Goal: Task Accomplishment & Management: Use online tool/utility

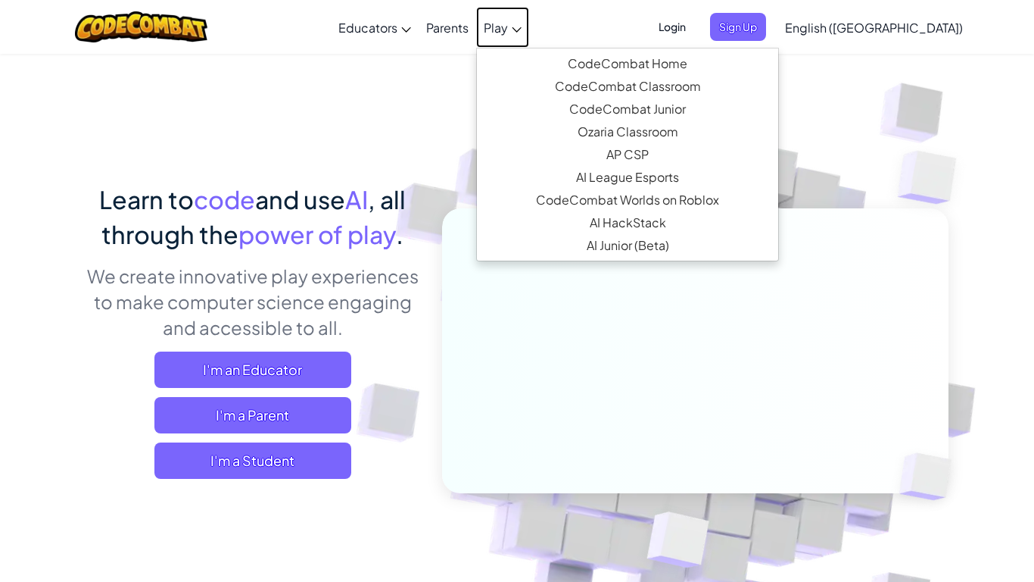
click at [508, 27] on span "Play" at bounding box center [496, 28] width 24 height 16
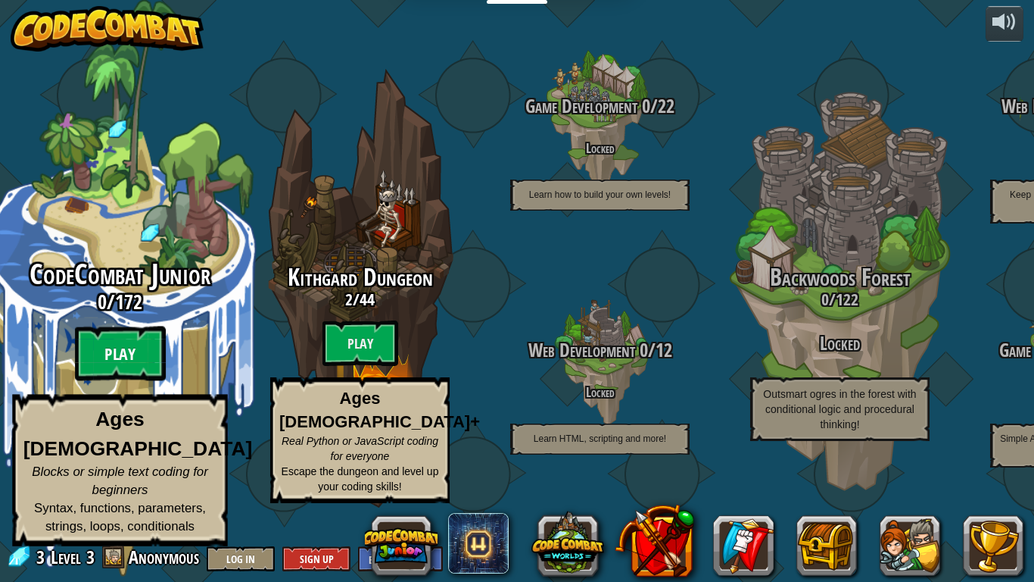
click at [92, 373] on btn "Play" at bounding box center [120, 353] width 91 height 55
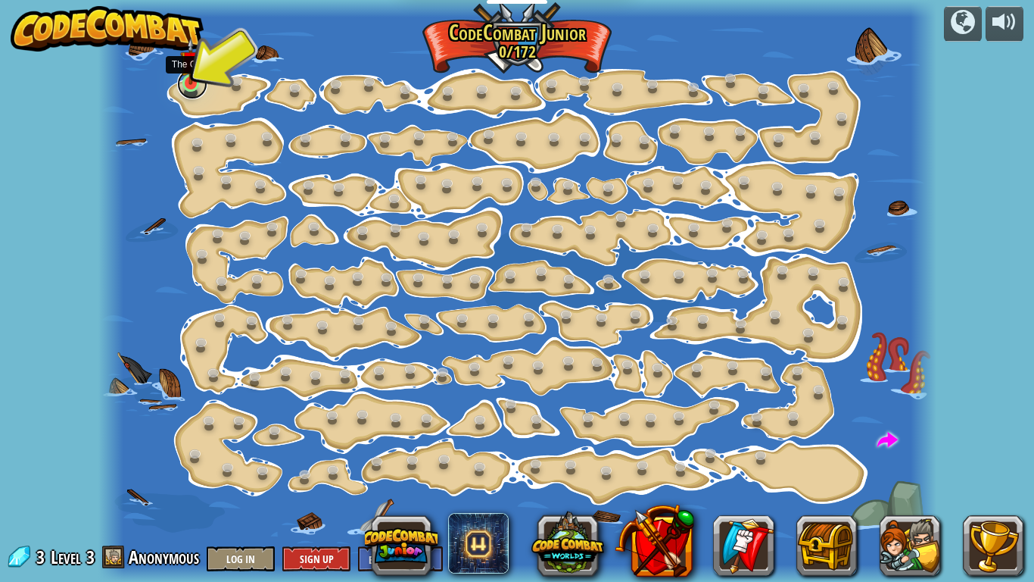
click at [187, 86] on link at bounding box center [192, 84] width 30 height 30
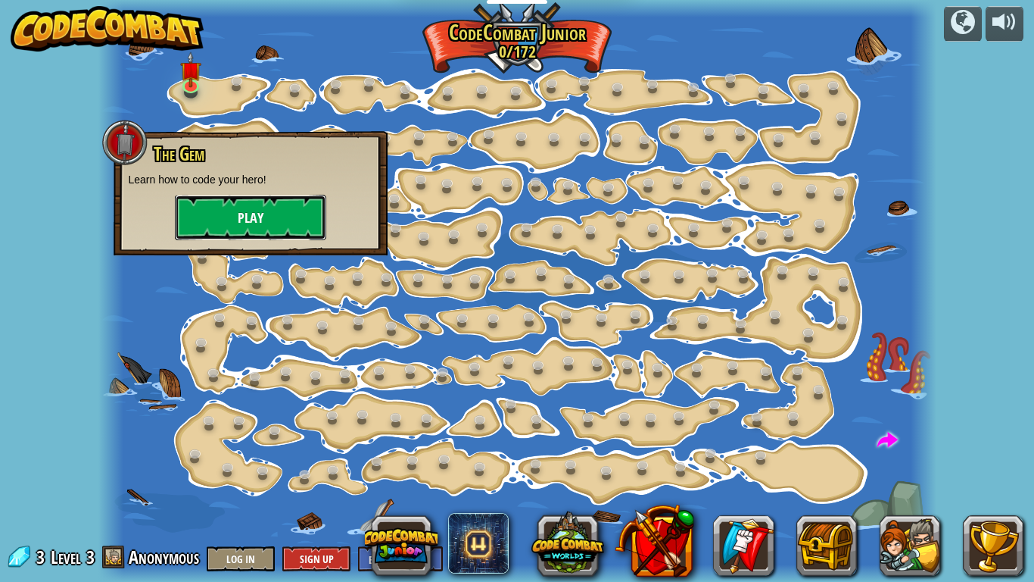
click at [248, 196] on button "Play" at bounding box center [250, 217] width 151 height 45
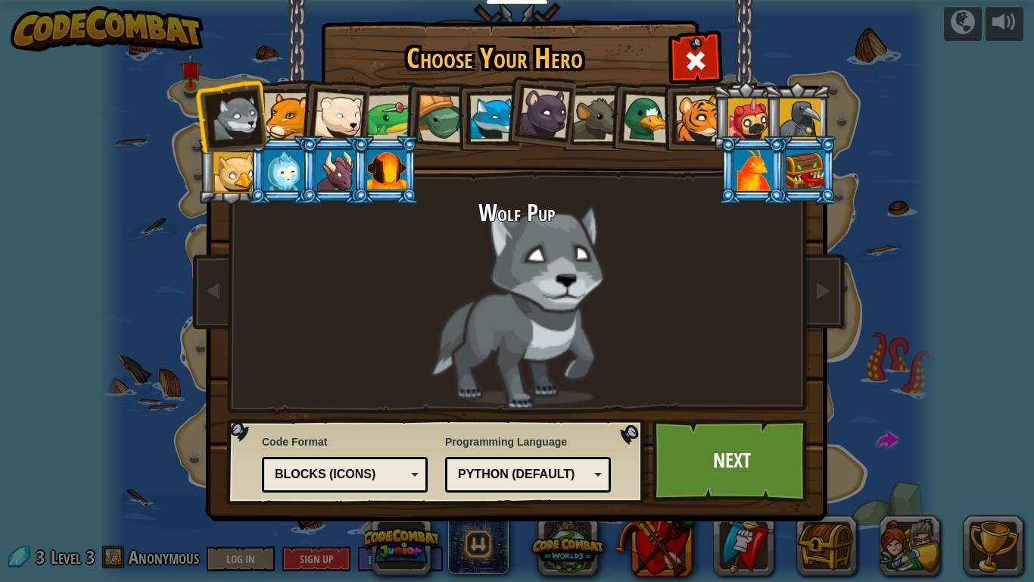
click at [297, 104] on div at bounding box center [287, 116] width 46 height 46
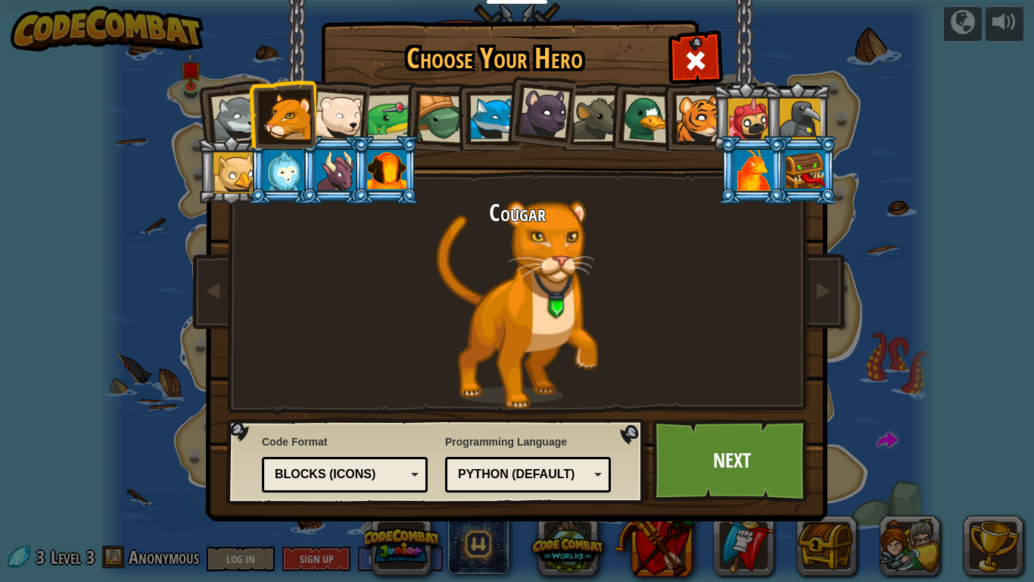
click at [410, 114] on li at bounding box center [437, 116] width 72 height 73
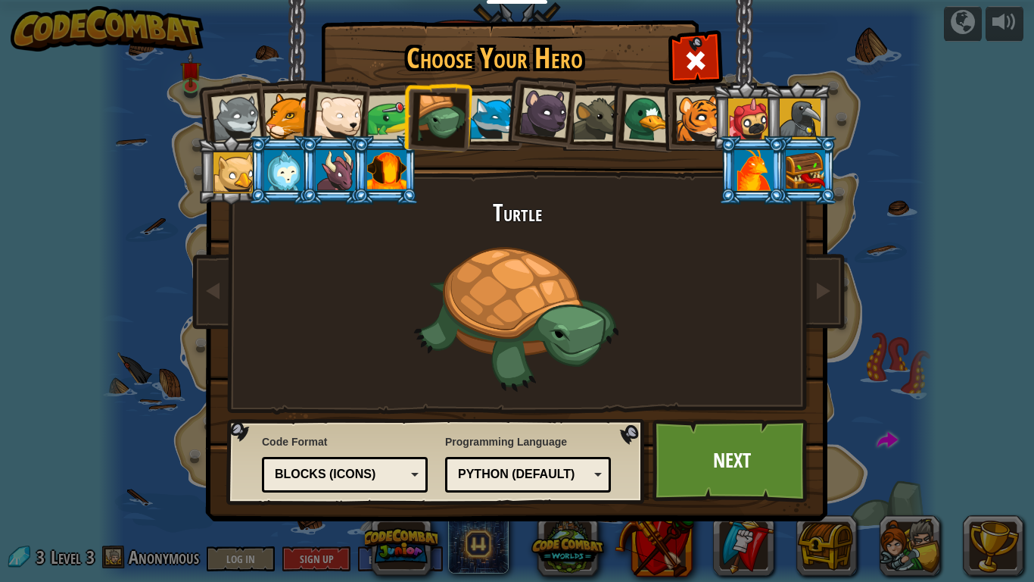
click at [395, 180] on div at bounding box center [386, 170] width 39 height 41
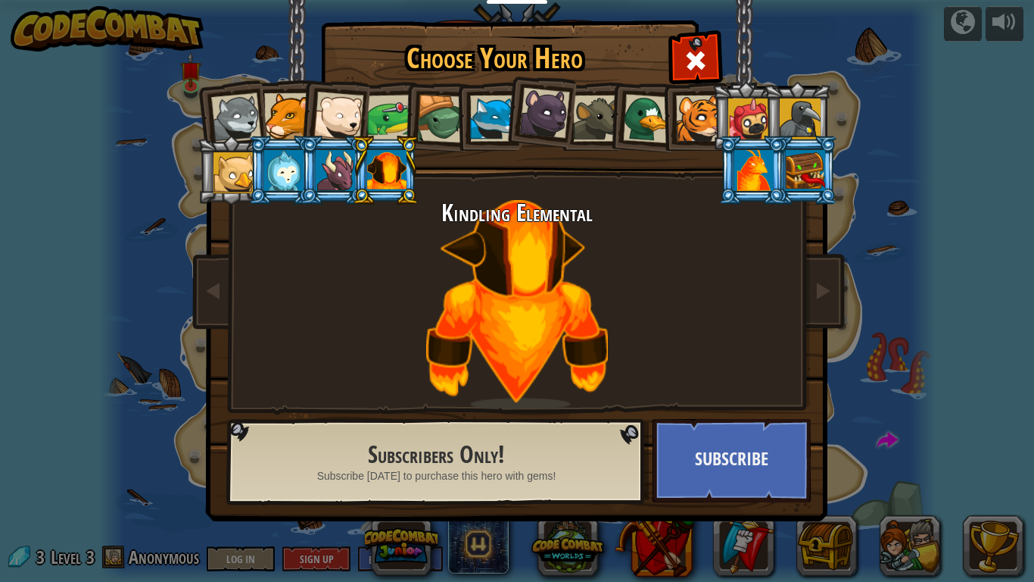
click at [436, 114] on div at bounding box center [441, 119] width 48 height 48
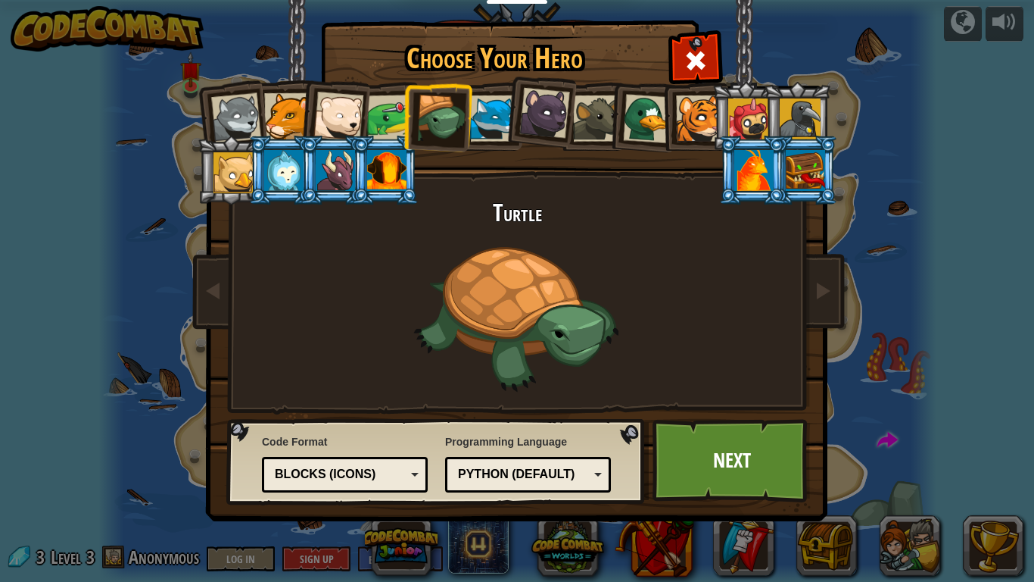
click at [769, 173] on div at bounding box center [753, 170] width 39 height 41
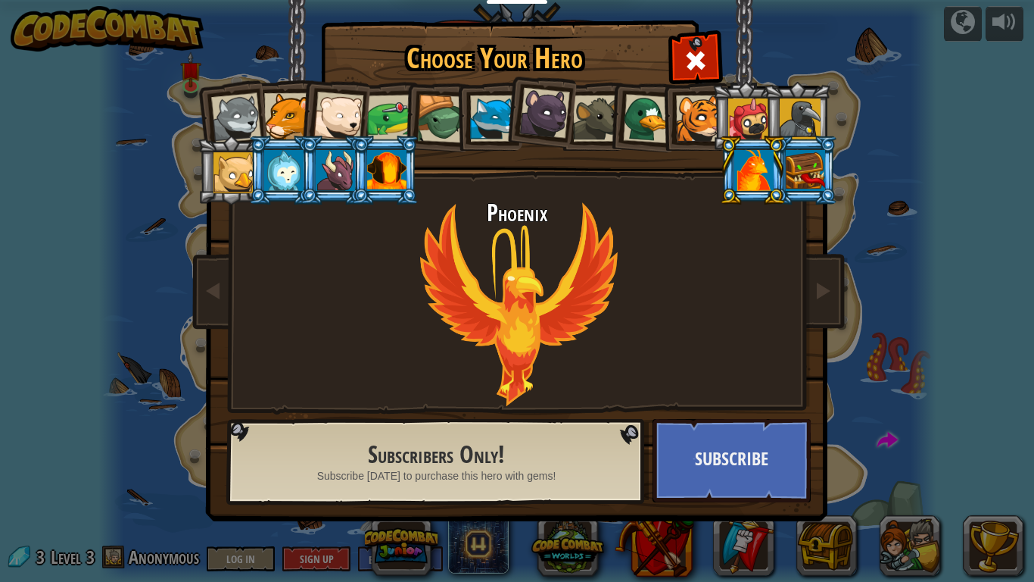
click at [820, 171] on div at bounding box center [805, 170] width 39 height 41
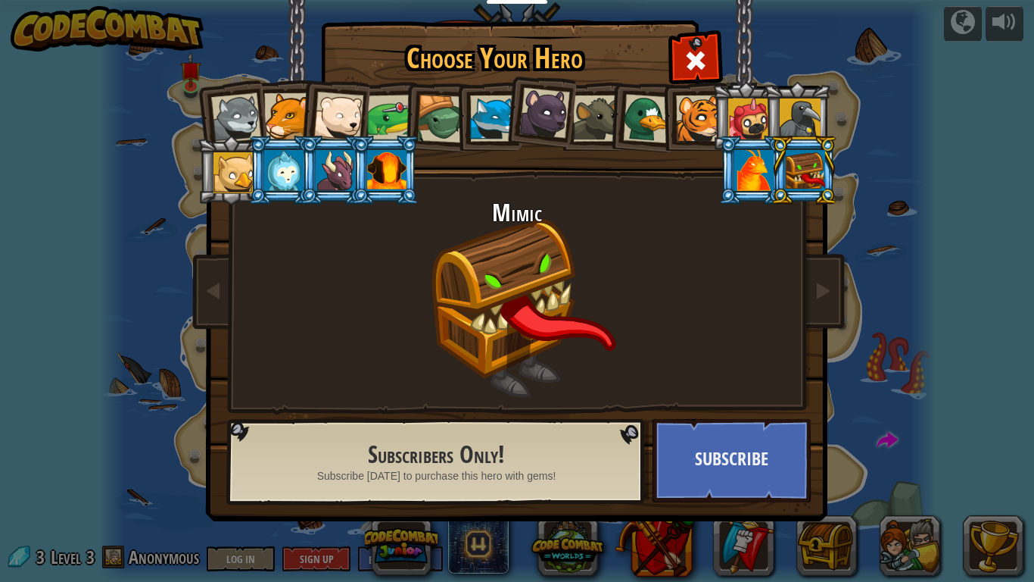
click at [438, 107] on div at bounding box center [441, 119] width 48 height 48
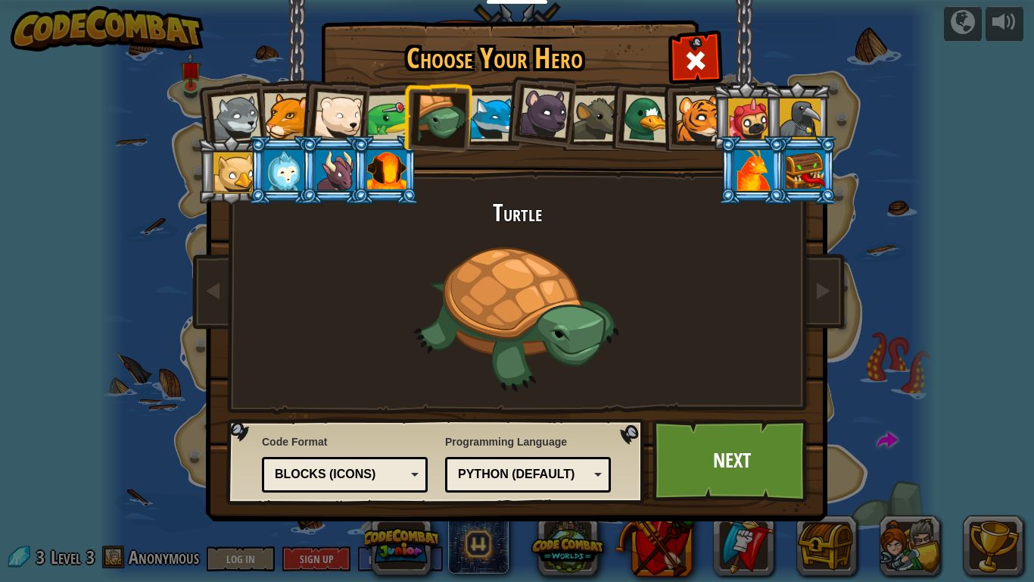
click at [438, 107] on div at bounding box center [441, 119] width 48 height 48
click at [727, 452] on link "Next" at bounding box center [732, 460] width 158 height 83
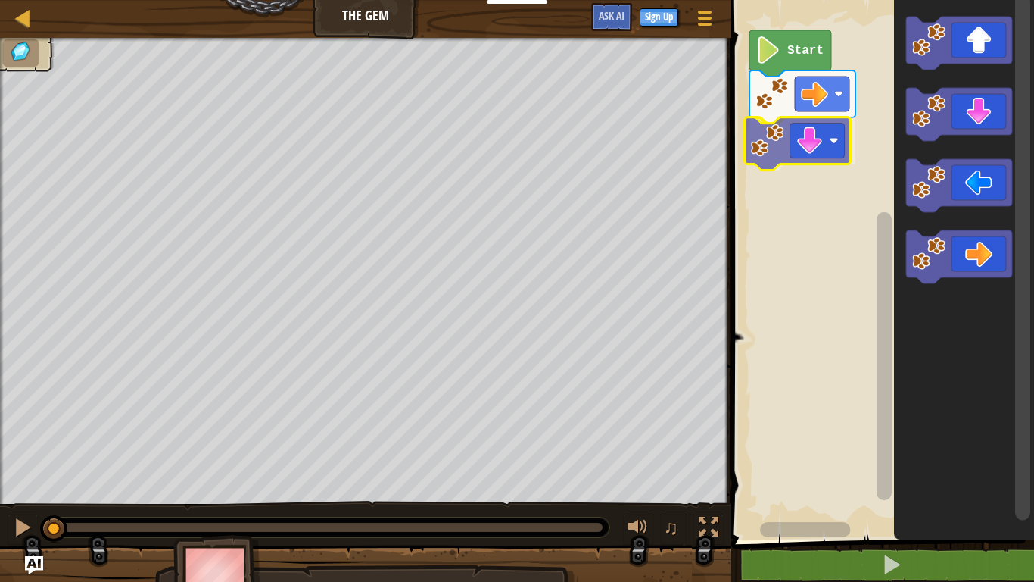
click at [813, 143] on div "Start" at bounding box center [880, 265] width 307 height 547
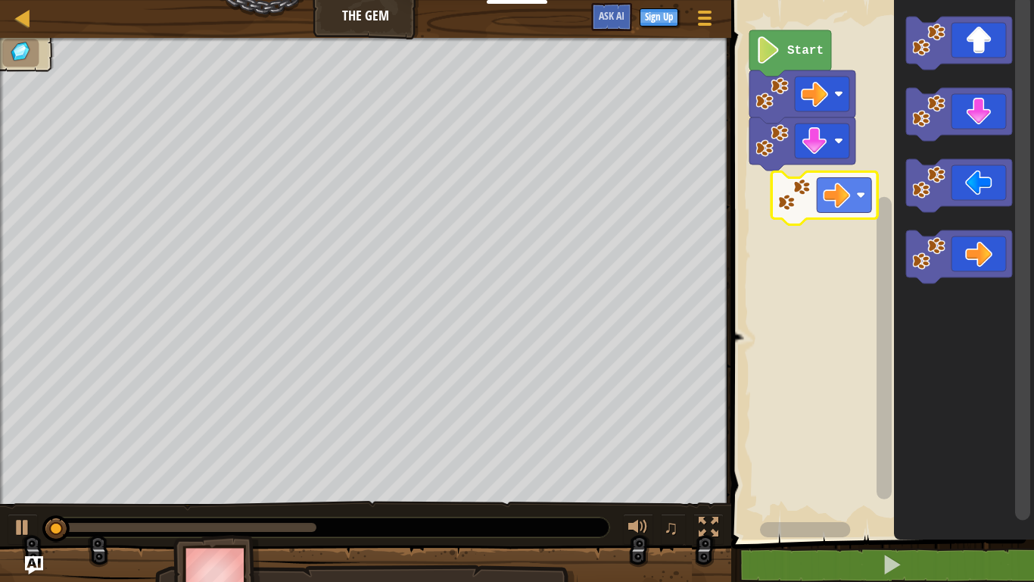
click at [792, 198] on div "Start" at bounding box center [880, 265] width 307 height 547
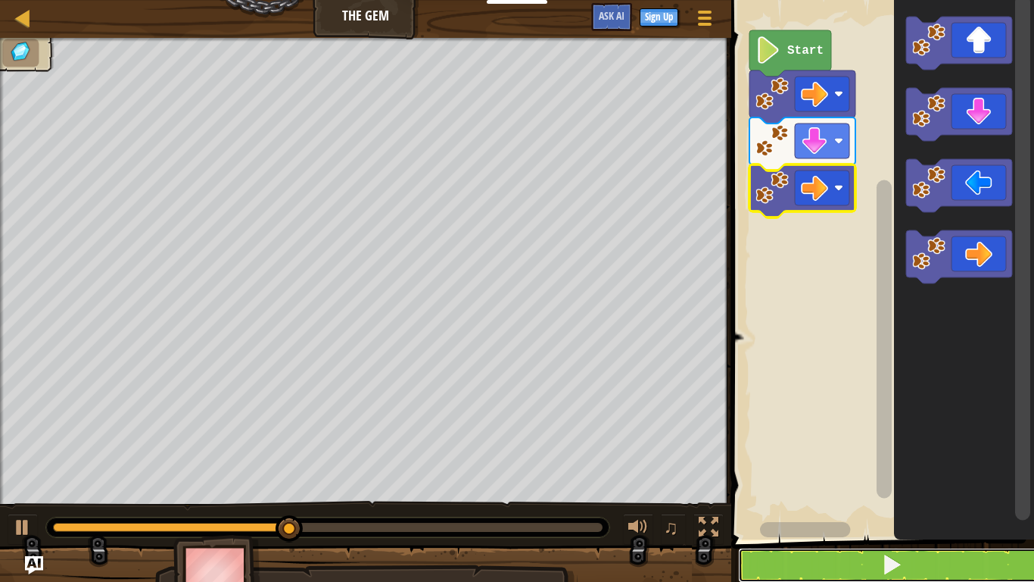
click at [819, 571] on button at bounding box center [891, 564] width 307 height 35
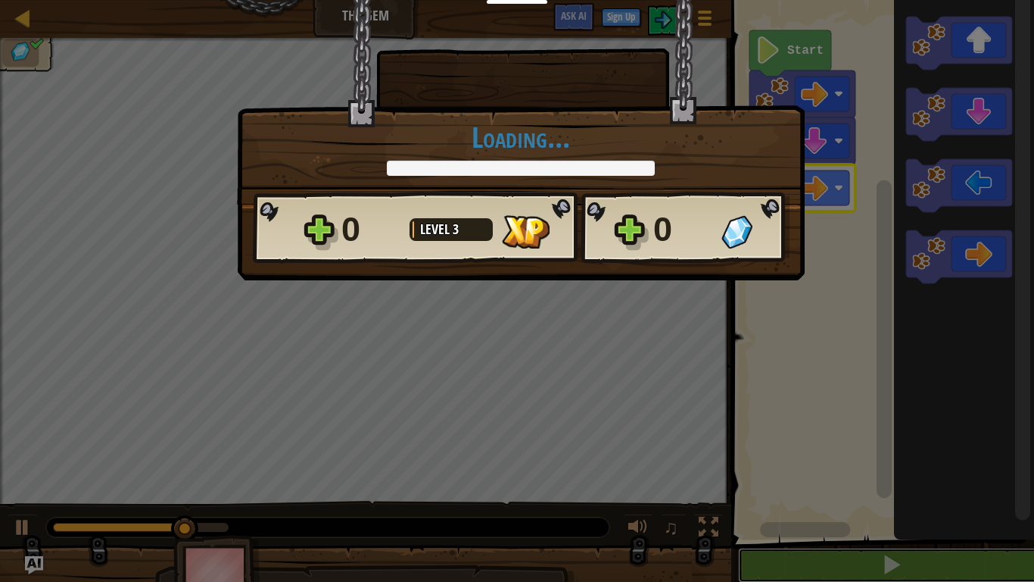
scroll to position [1, 0]
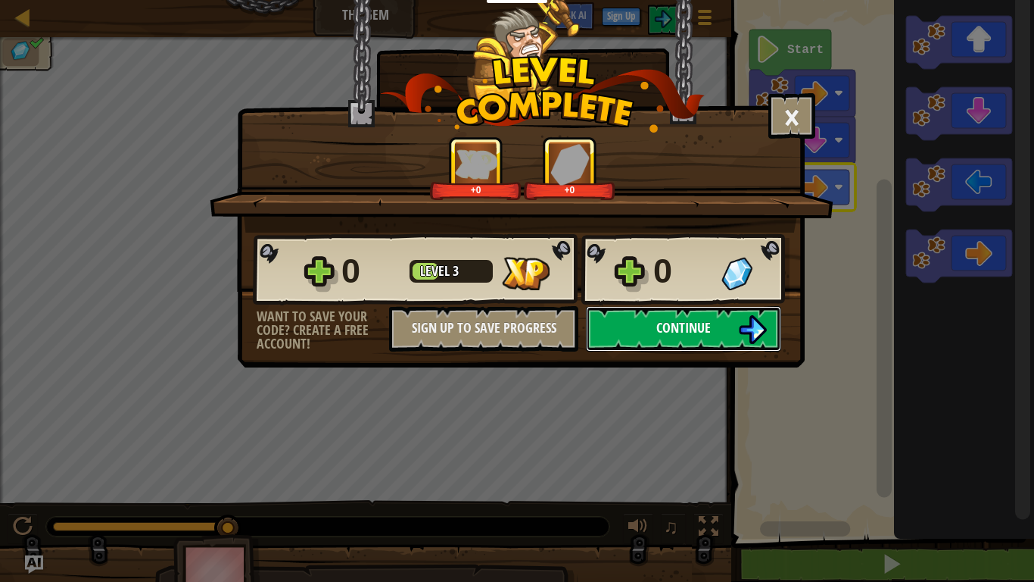
click at [712, 326] on button "Continue" at bounding box center [683, 328] width 195 height 45
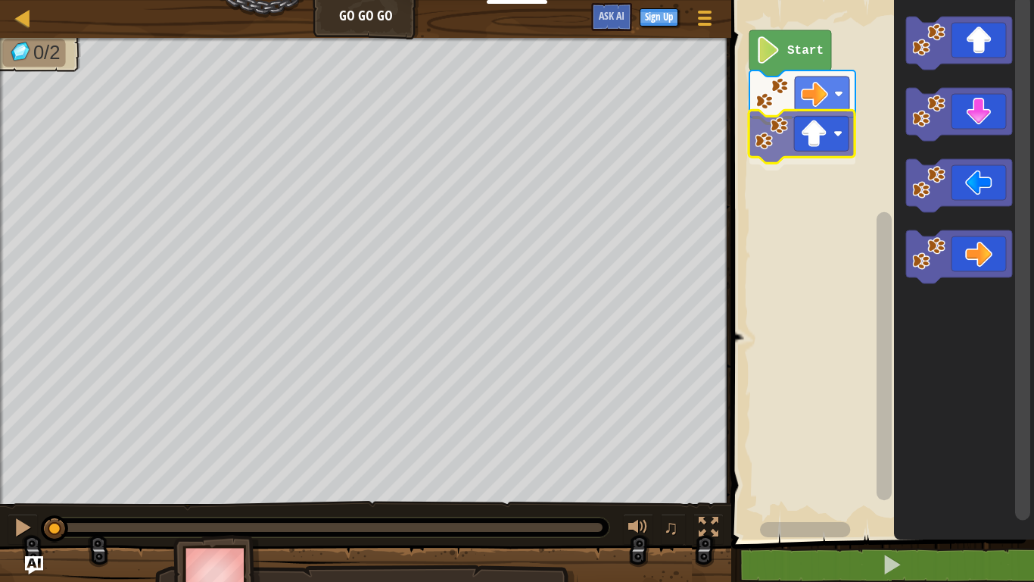
click at [759, 133] on div "Start" at bounding box center [880, 265] width 307 height 547
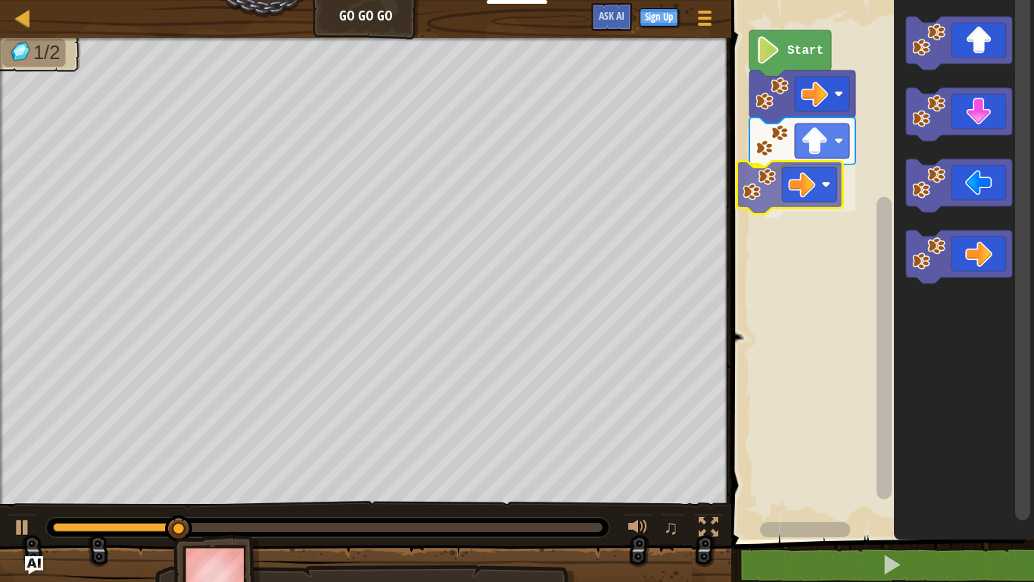
click at [769, 181] on div "Start" at bounding box center [880, 265] width 307 height 547
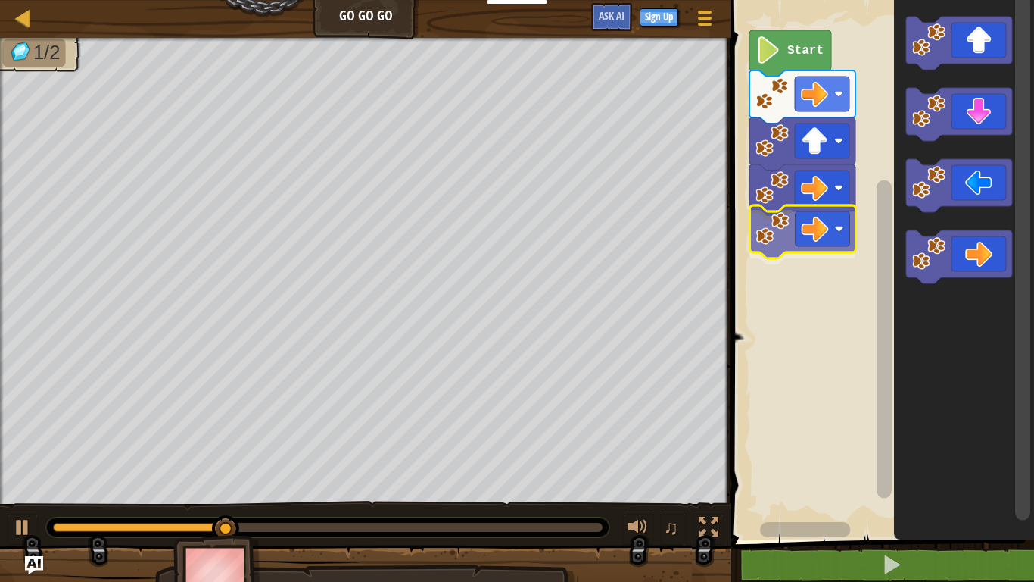
click at [761, 236] on div "Start" at bounding box center [880, 265] width 307 height 547
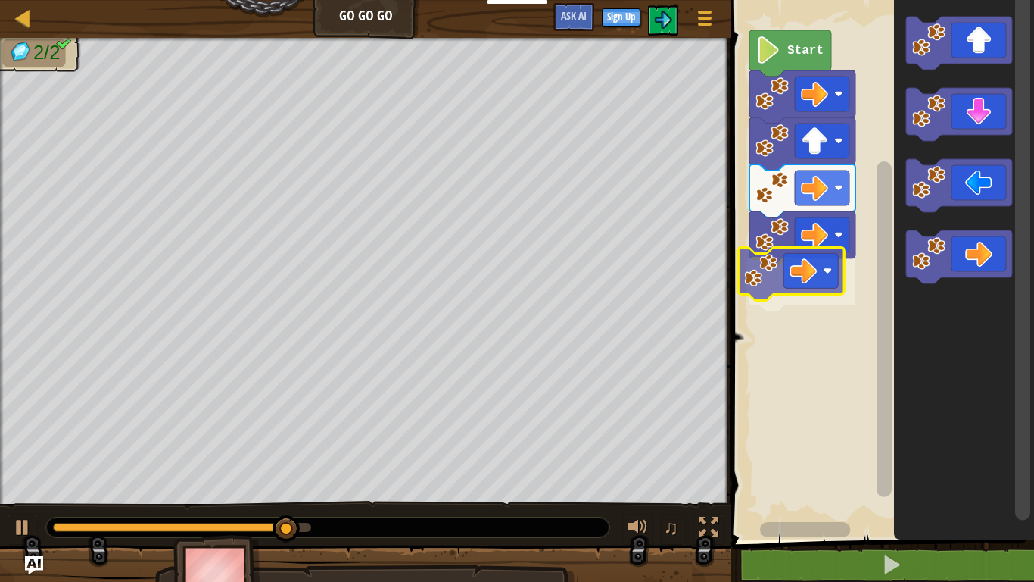
click at [769, 289] on div "Start" at bounding box center [880, 265] width 307 height 547
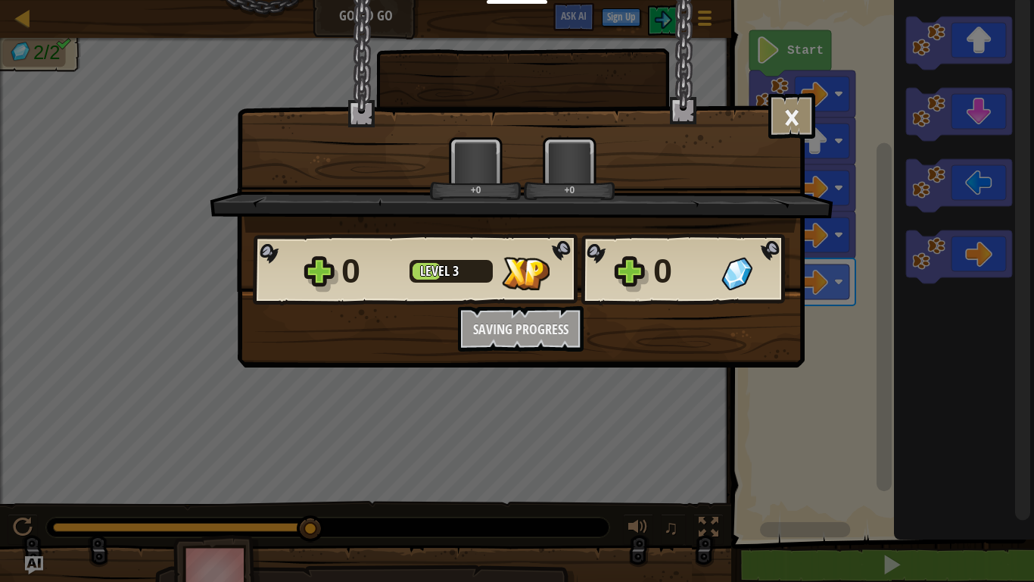
click at [831, 576] on div "× How fun was this level? +0 +0 Reticulating Splines... 0 Level 3 0 Want to sav…" at bounding box center [517, 291] width 1034 height 582
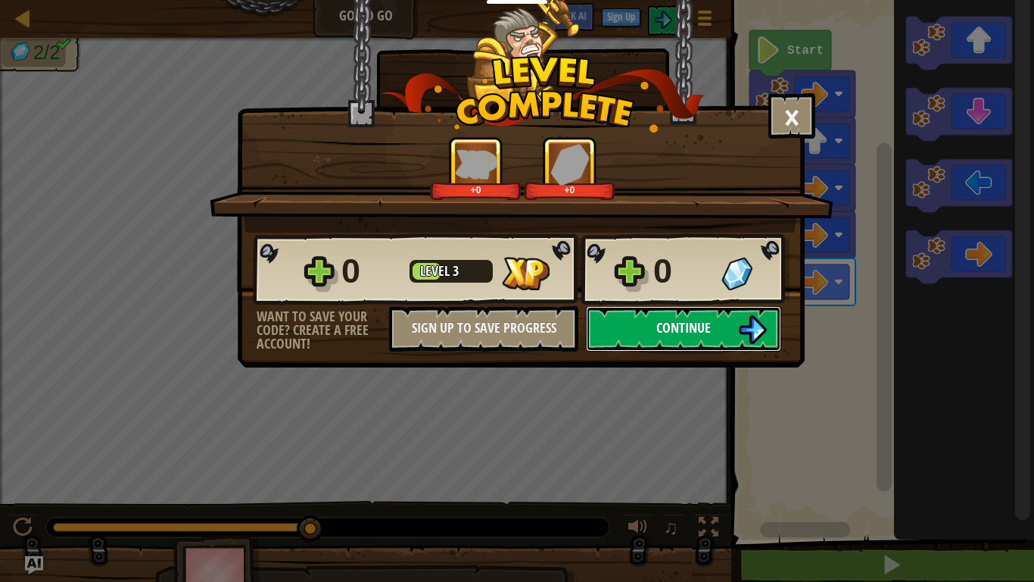
click at [699, 321] on span "Continue" at bounding box center [684, 327] width 55 height 19
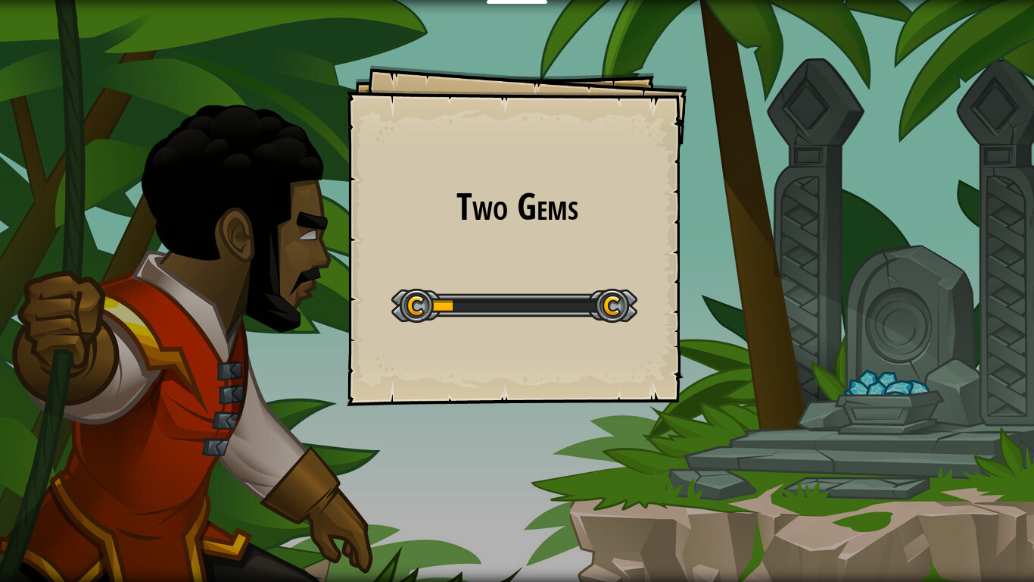
click at [482, 364] on div "Two Gems Goals Start Level Error loading from server. Try refreshing the page. …" at bounding box center [517, 235] width 341 height 341
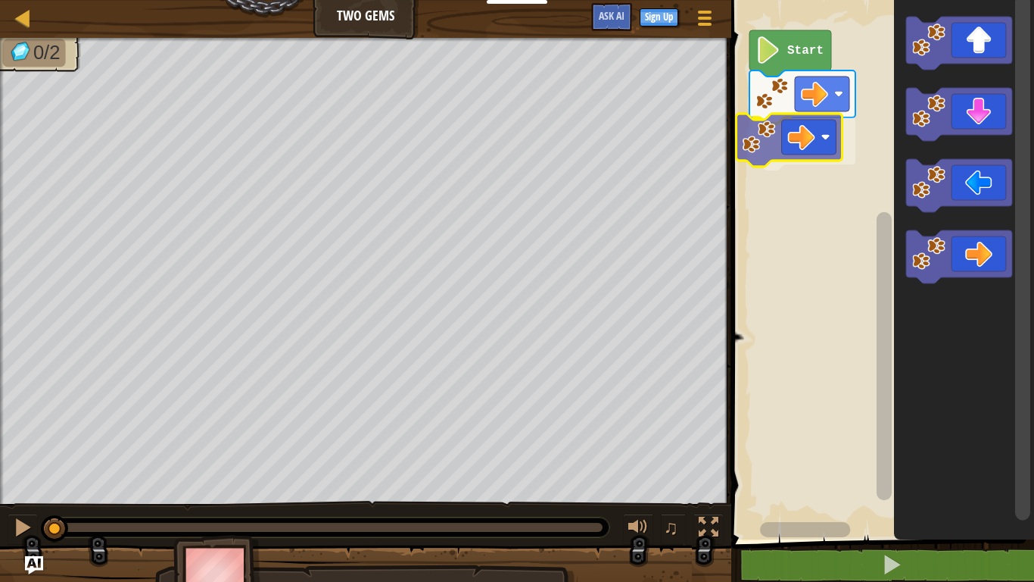
click at [773, 143] on div "Start" at bounding box center [880, 265] width 307 height 547
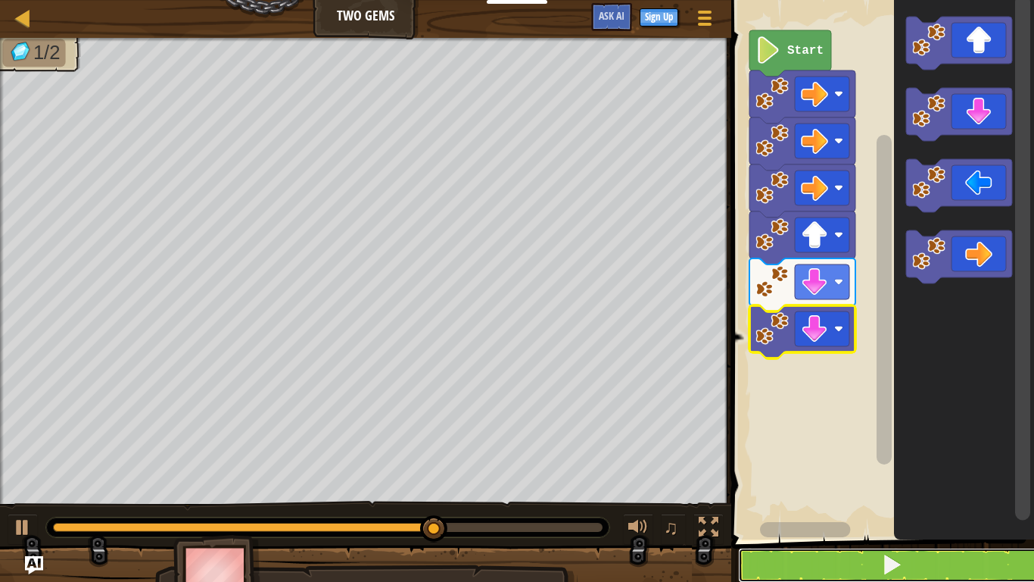
click at [950, 557] on button at bounding box center [891, 564] width 307 height 35
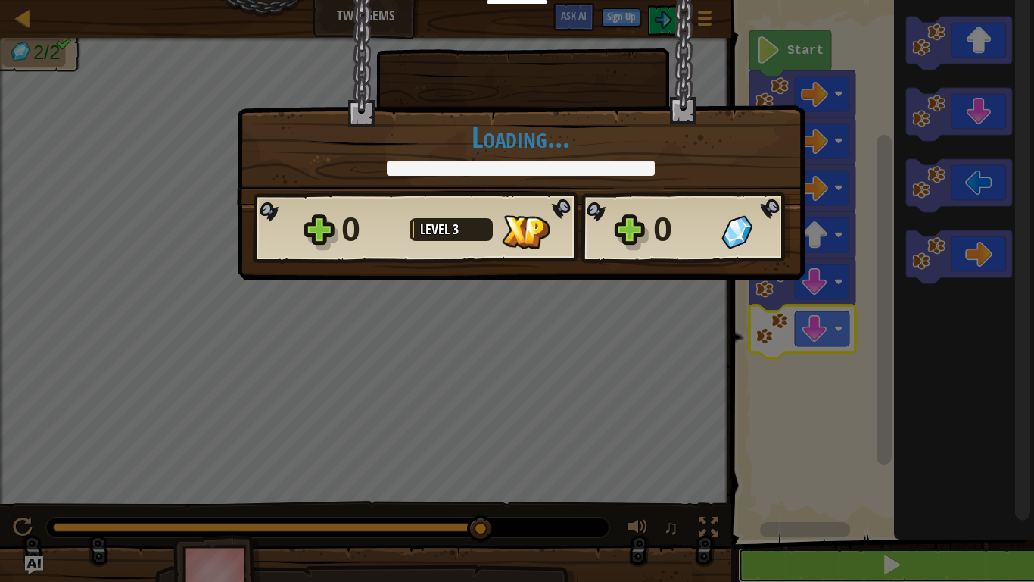
scroll to position [1, 0]
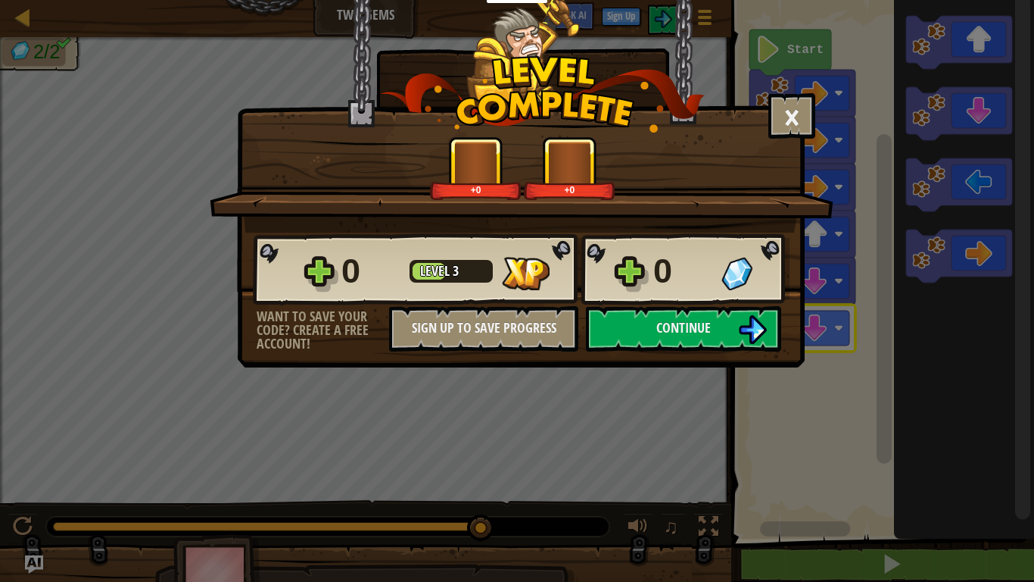
click at [688, 287] on div "0" at bounding box center [682, 271] width 59 height 48
click at [697, 335] on span "Continue" at bounding box center [684, 327] width 55 height 19
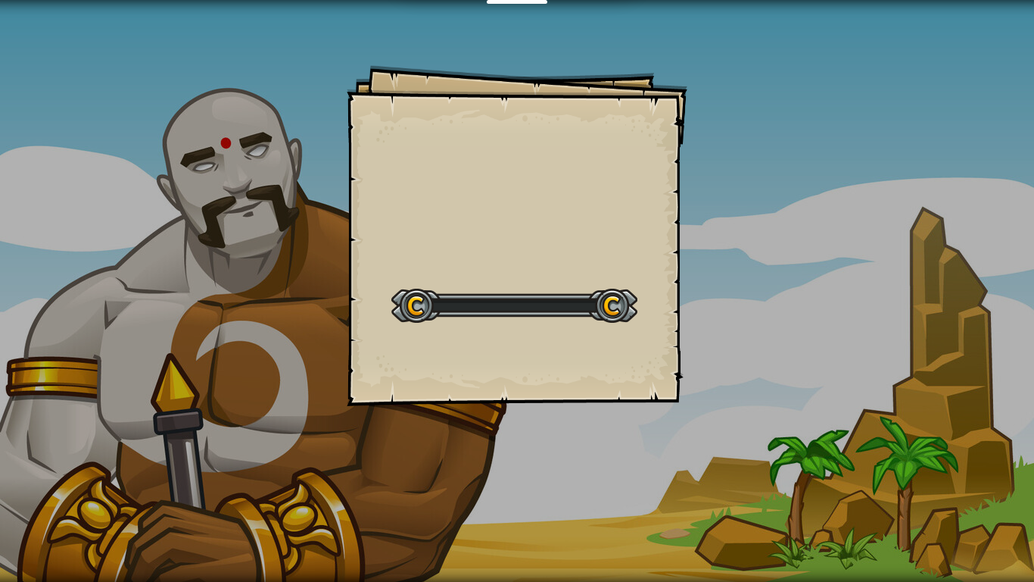
click at [688, 311] on div "Goals Start Level Error loading from server. Try refreshing the page. You'll ne…" at bounding box center [517, 291] width 1034 height 582
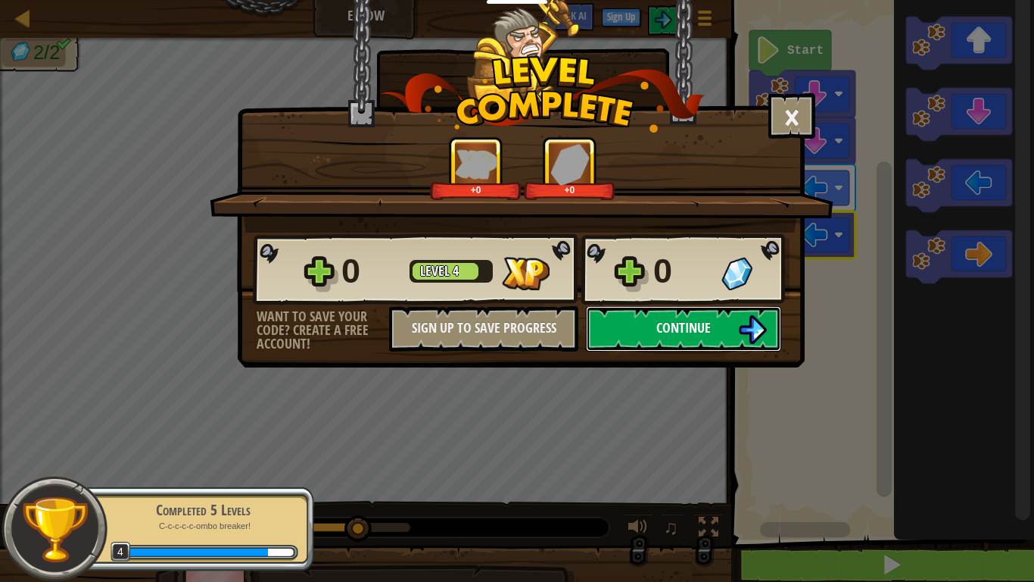
click at [615, 345] on button "Continue" at bounding box center [683, 328] width 195 height 45
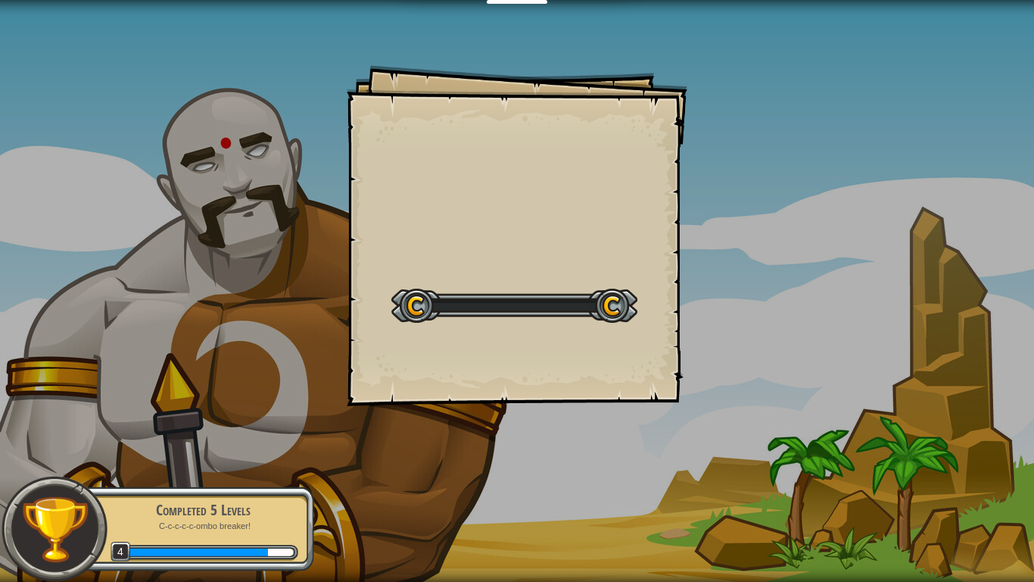
click at [625, 347] on div "Goals Start Level Error loading from server. Try refreshing the page. You'll ne…" at bounding box center [517, 235] width 341 height 341
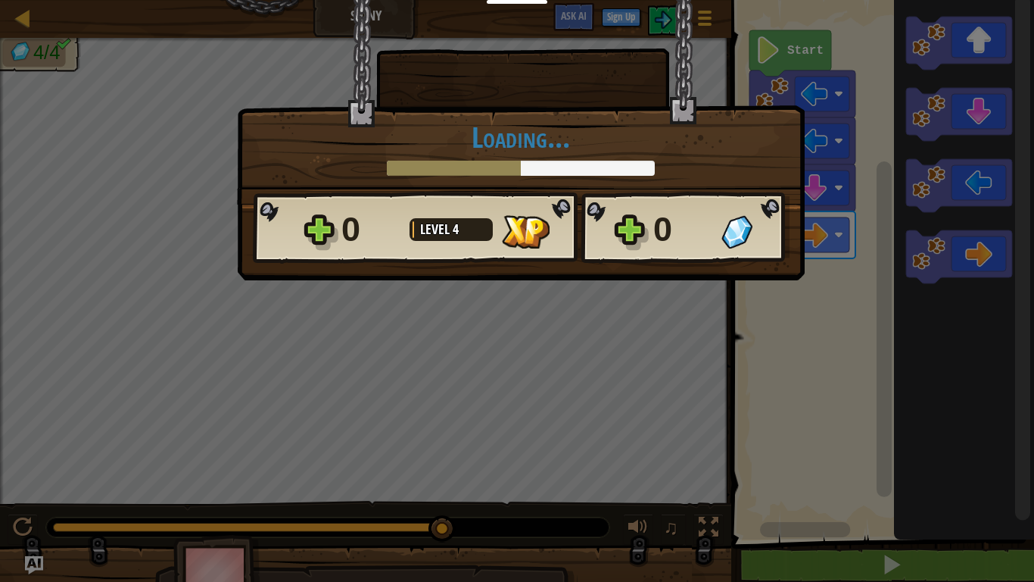
click at [658, 351] on div "× How fun was this level? Loading... Reticulating Splines... Loading... 0 Level…" at bounding box center [517, 291] width 1034 height 582
click at [660, 343] on div "× How fun was this level? Loading... Reticulating Splines... Loading... 0 Level…" at bounding box center [517, 291] width 1034 height 582
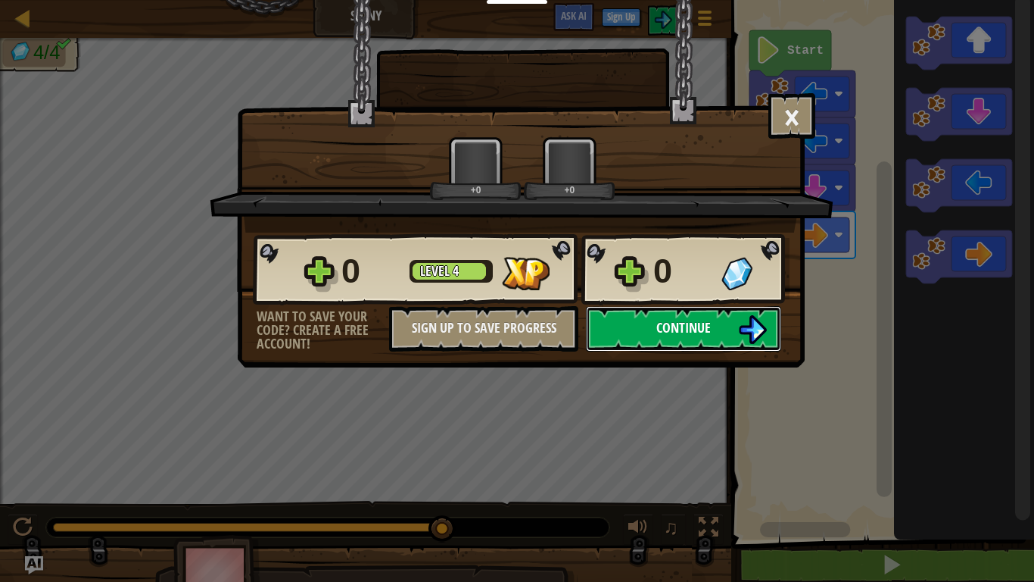
click at [660, 330] on span "Continue" at bounding box center [684, 327] width 55 height 19
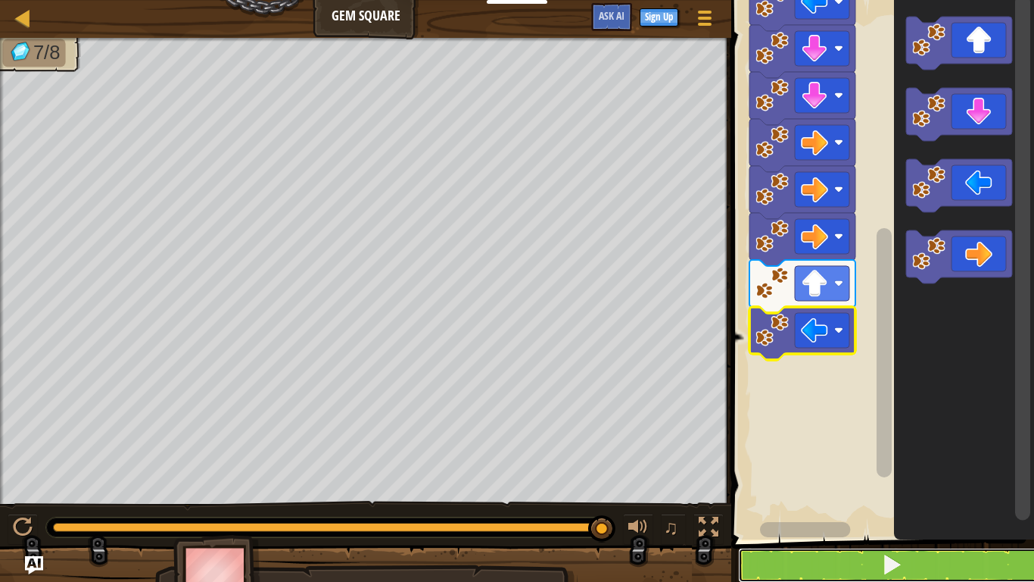
click at [953, 571] on button at bounding box center [891, 564] width 307 height 35
click at [949, 560] on button at bounding box center [891, 564] width 307 height 35
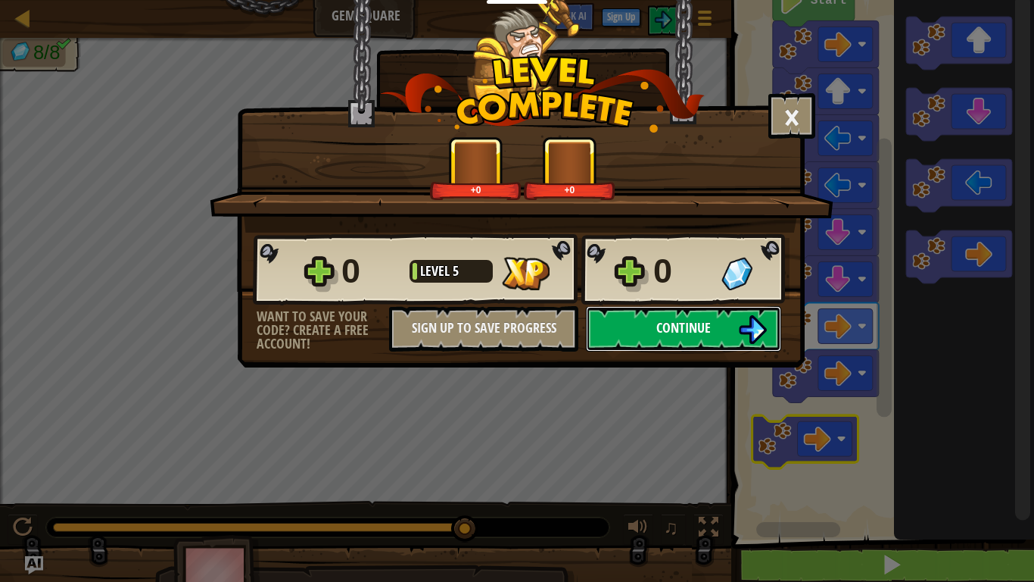
click at [680, 320] on span "Continue" at bounding box center [684, 327] width 55 height 19
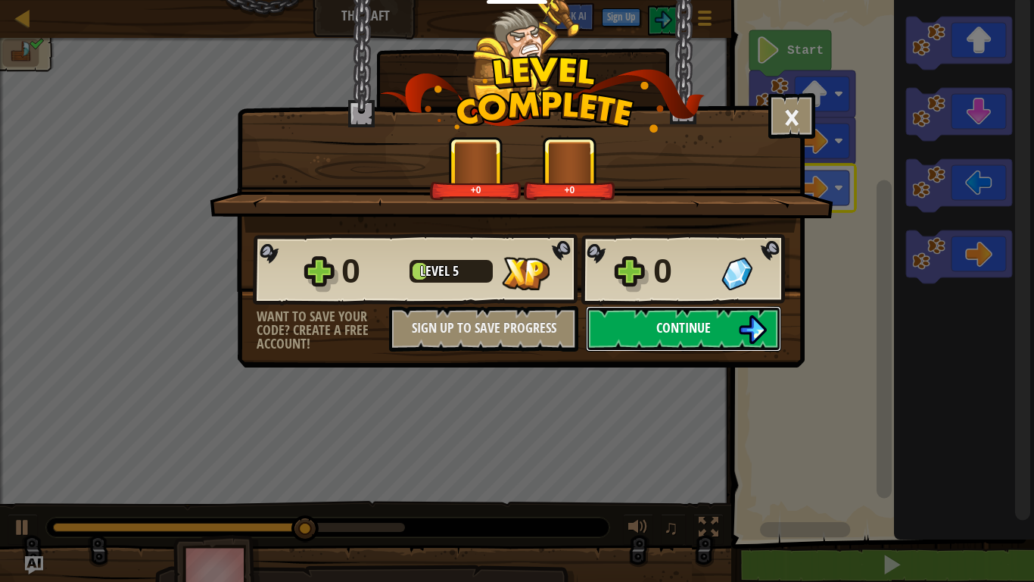
click at [744, 323] on img at bounding box center [752, 329] width 29 height 29
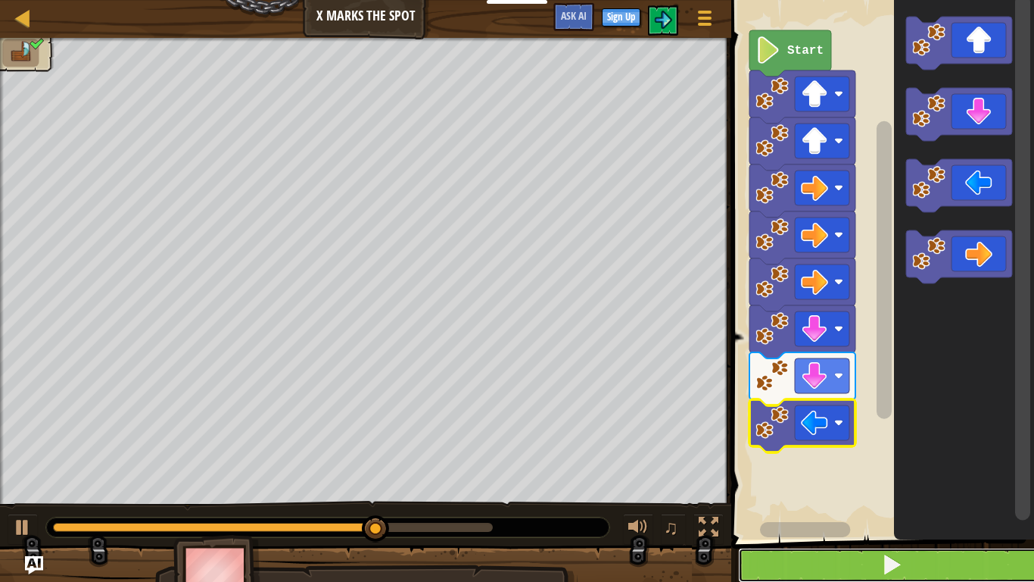
click at [940, 562] on button at bounding box center [891, 564] width 307 height 35
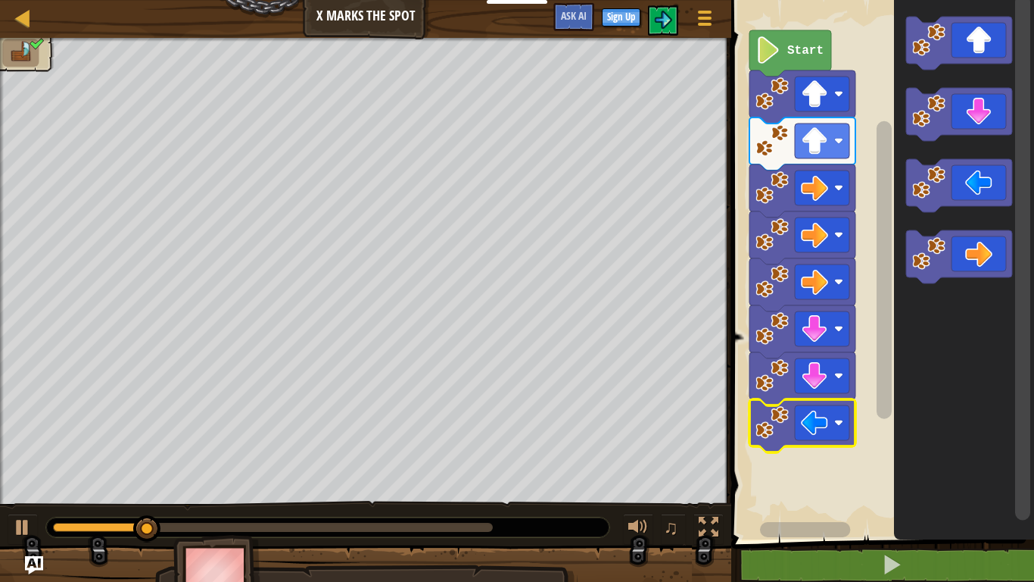
click at [342, 511] on div "♫" at bounding box center [365, 523] width 731 height 45
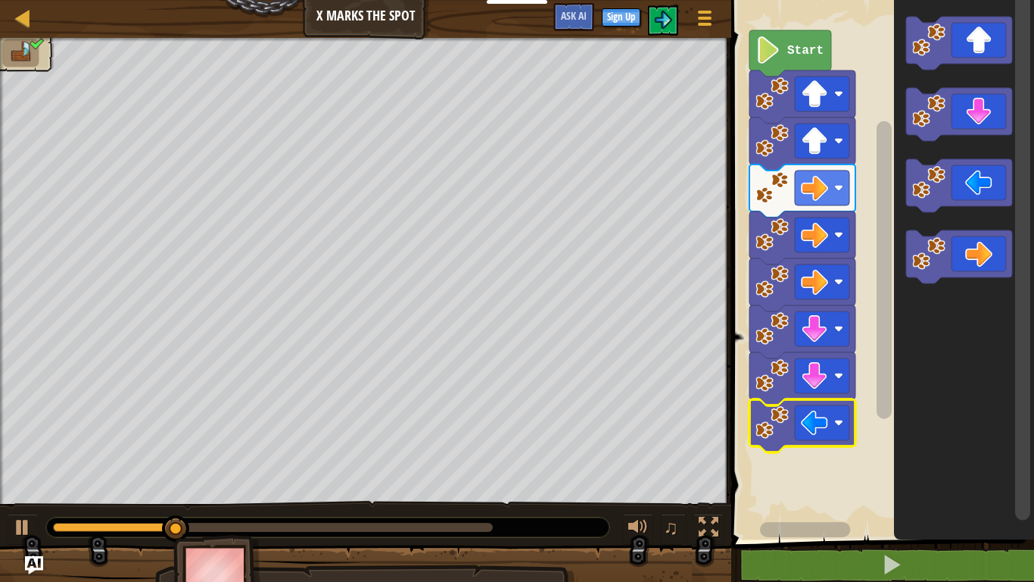
click at [400, 528] on div at bounding box center [273, 526] width 440 height 9
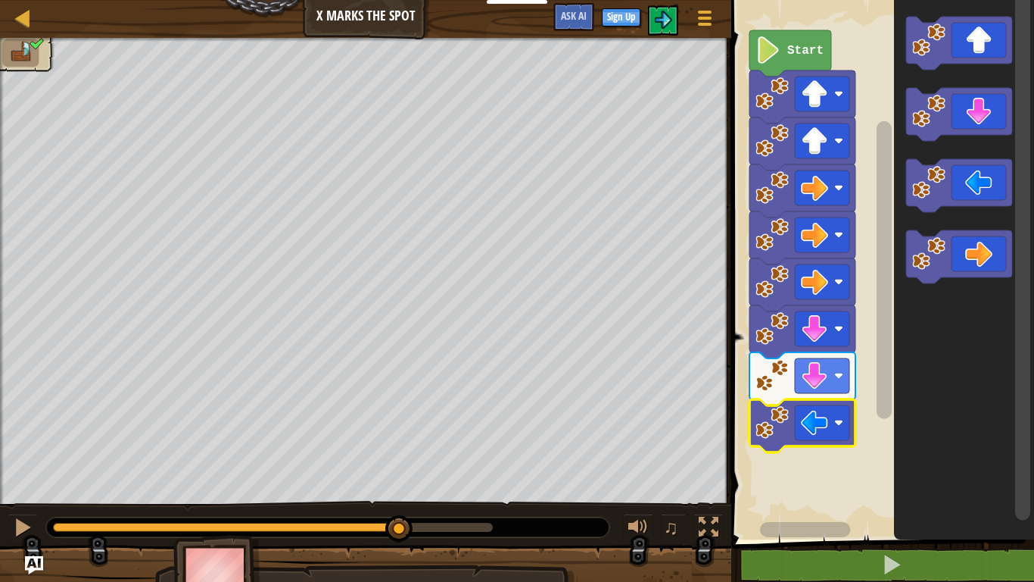
click at [476, 528] on div "0:06.9 Now: 0:02.5 Max: 0:08.8" at bounding box center [273, 526] width 440 height 9
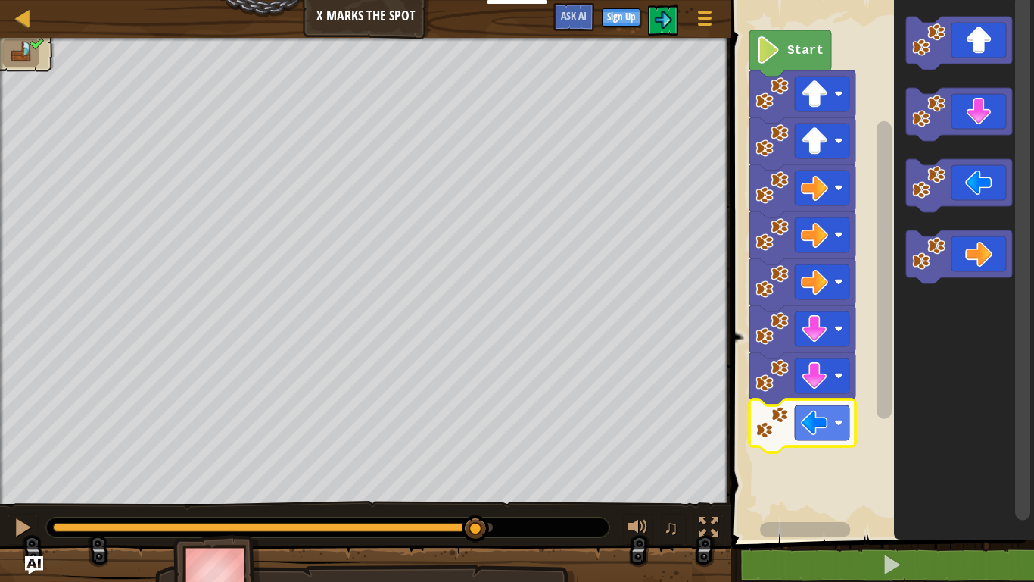
click at [767, 53] on image "Blockly Workspace" at bounding box center [769, 49] width 26 height 27
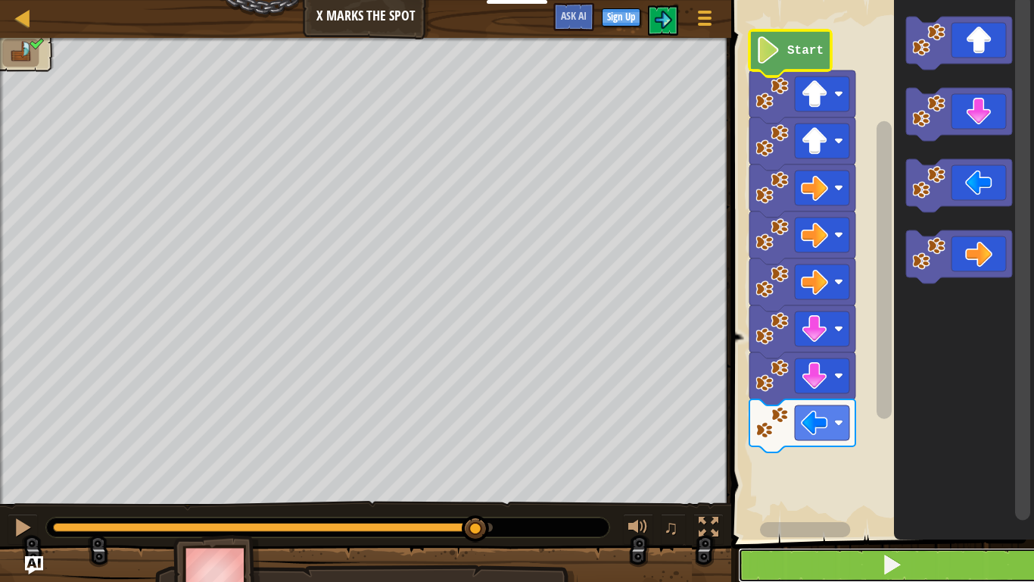
click at [872, 560] on button at bounding box center [891, 564] width 307 height 35
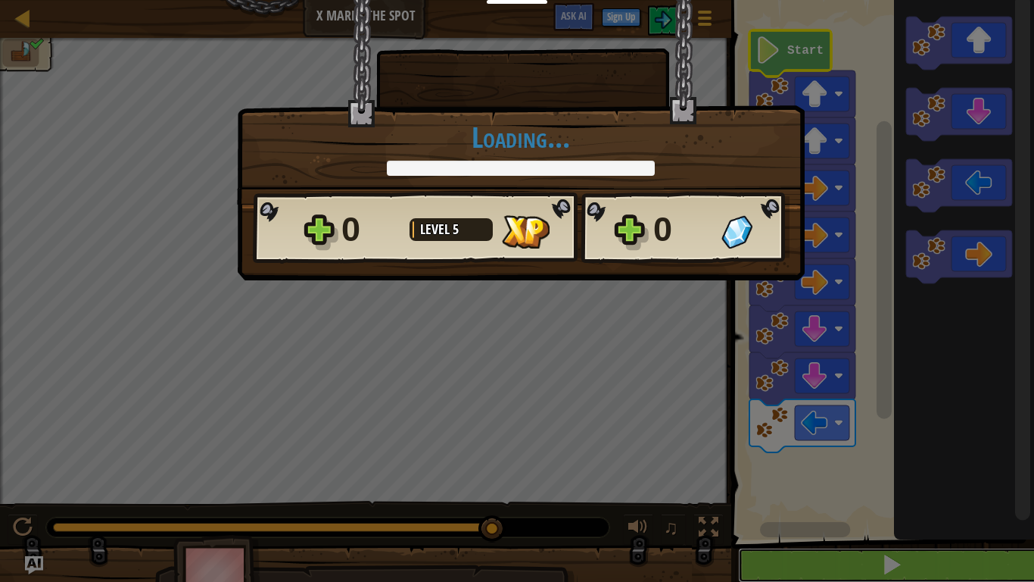
scroll to position [1, 0]
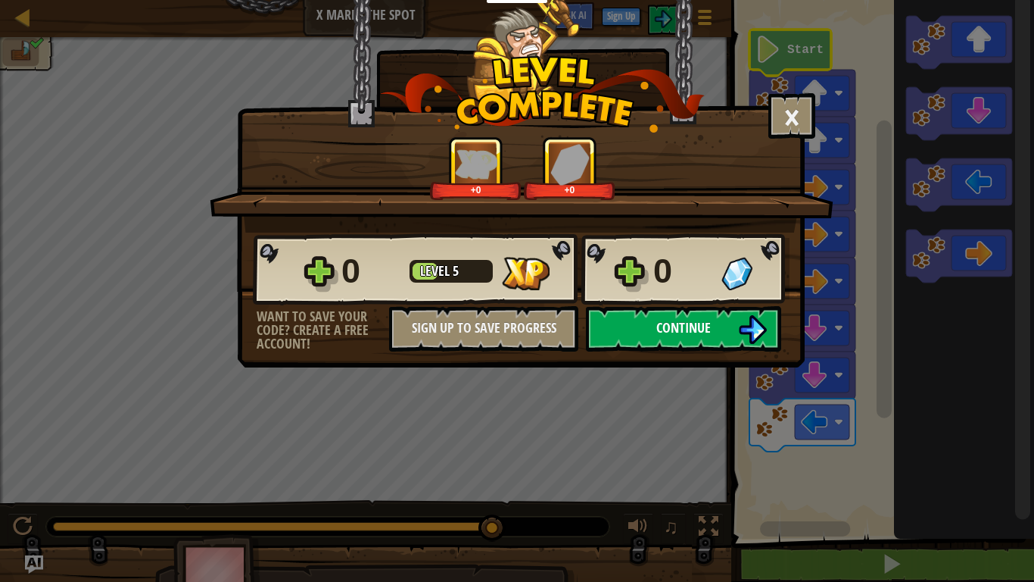
click at [724, 311] on button "Continue" at bounding box center [683, 328] width 195 height 45
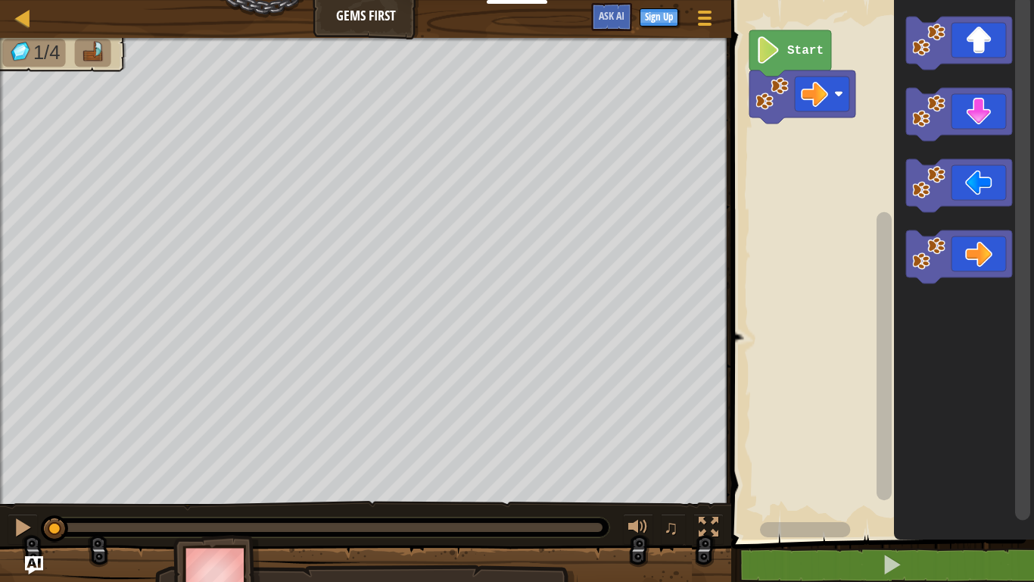
click at [206, 566] on img at bounding box center [217, 577] width 88 height 84
